Goal: Task Accomplishment & Management: Use online tool/utility

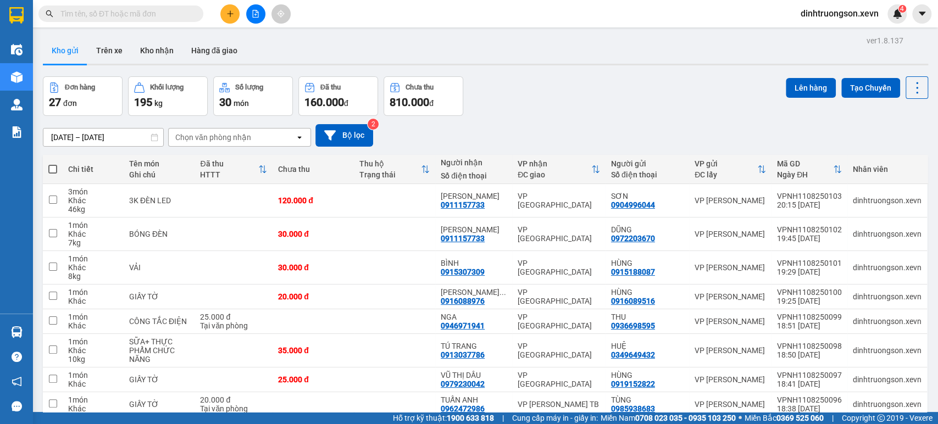
click at [255, 20] on button at bounding box center [255, 13] width 19 height 19
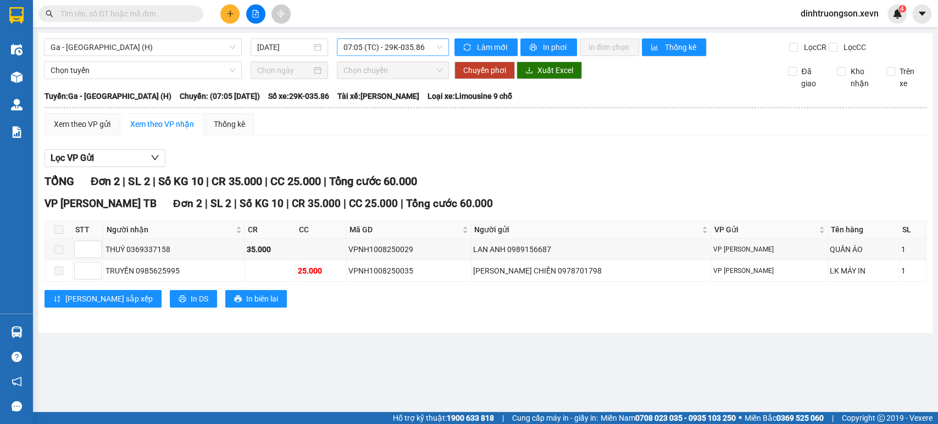
click at [371, 52] on span "07:05 (TC) - 29K-035.86" at bounding box center [392, 47] width 98 height 16
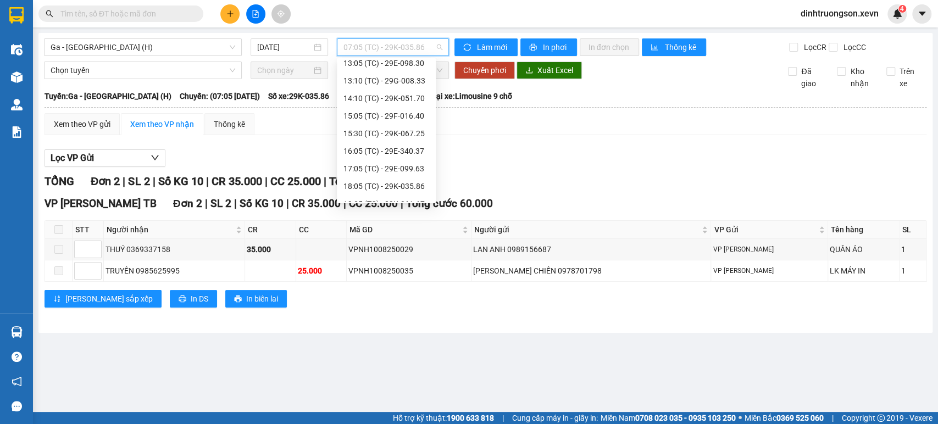
scroll to position [176, 0]
click at [359, 120] on div "15:30 (TC) - 29K-067.25" at bounding box center [386, 122] width 86 height 12
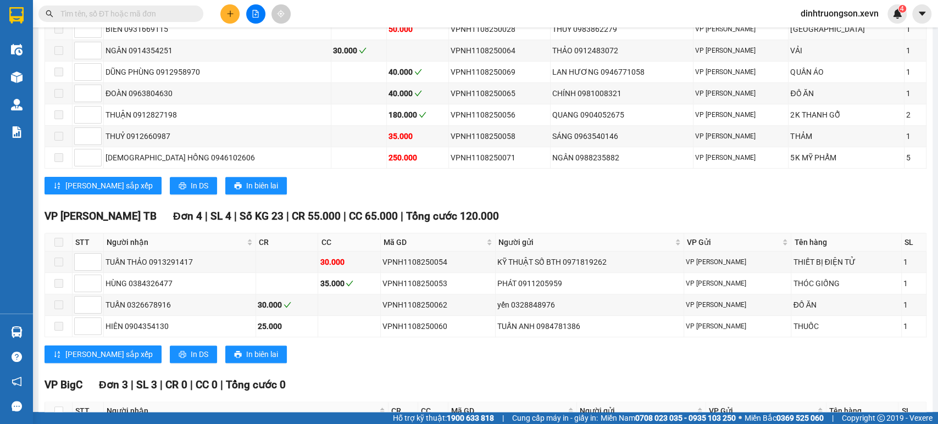
scroll to position [366, 0]
